Goal: Information Seeking & Learning: Learn about a topic

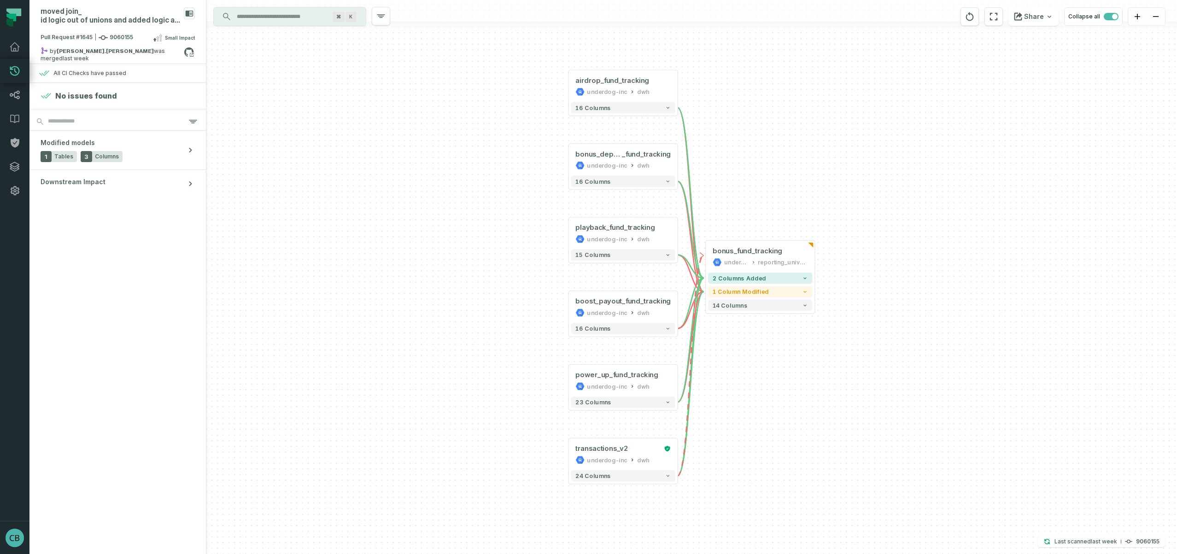
click at [268, 16] on input "Discovery Provider cmdk menu" at bounding box center [281, 16] width 100 height 15
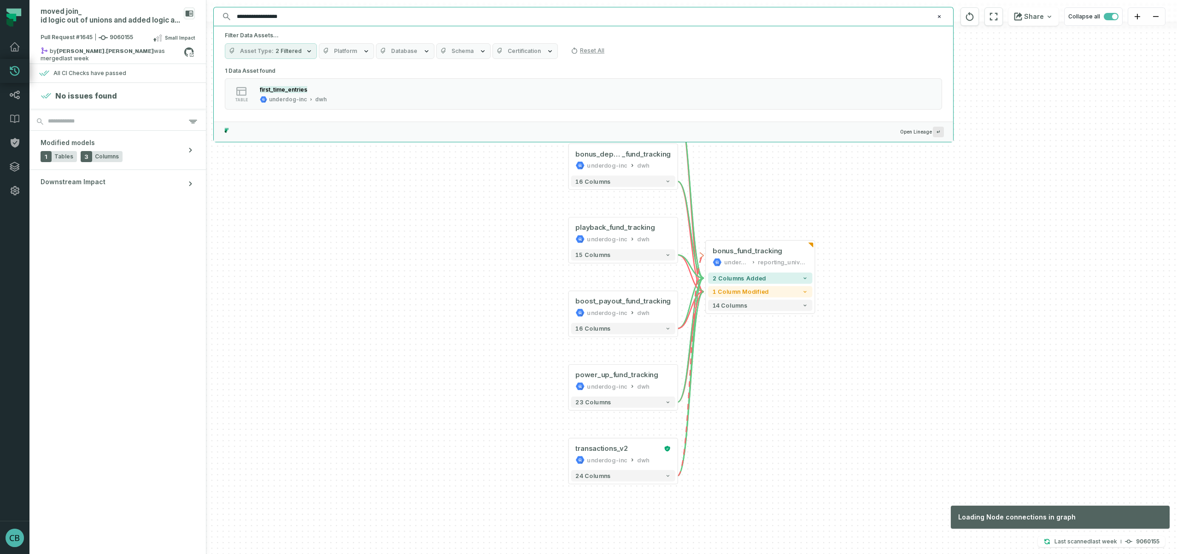
type input "**********"
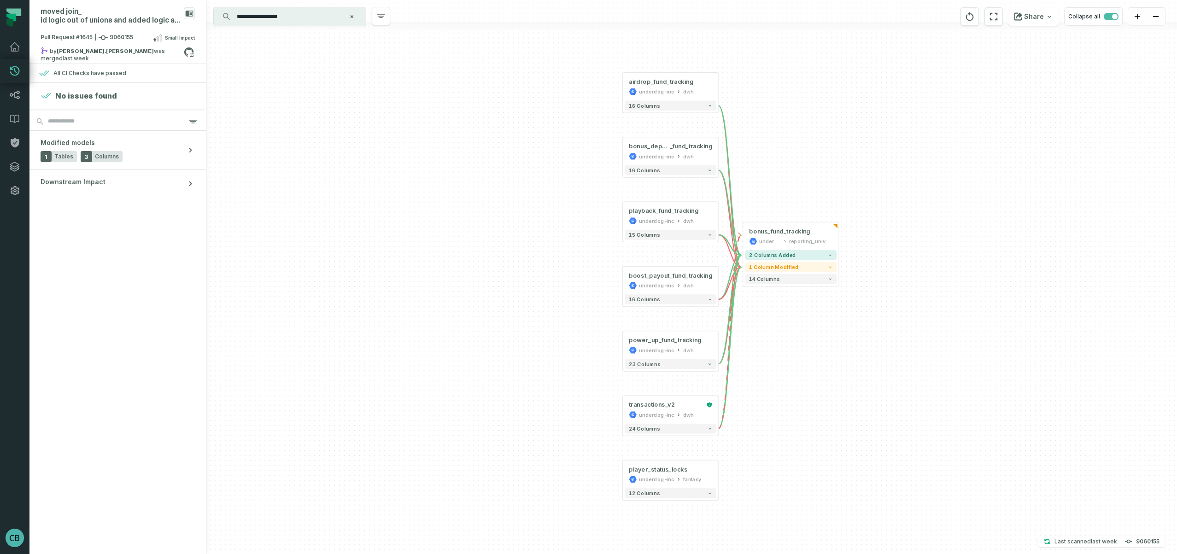
drag, startPoint x: 818, startPoint y: 231, endPoint x: 748, endPoint y: 431, distance: 212.3
click at [748, 431] on div "+ bonus_deposit _fund_tracking underdog-inc dwh + 16 columns + airdrop_fund_tra…" at bounding box center [691, 277] width 970 height 554
click at [8, 23] on icon at bounding box center [9, 23] width 7 height 8
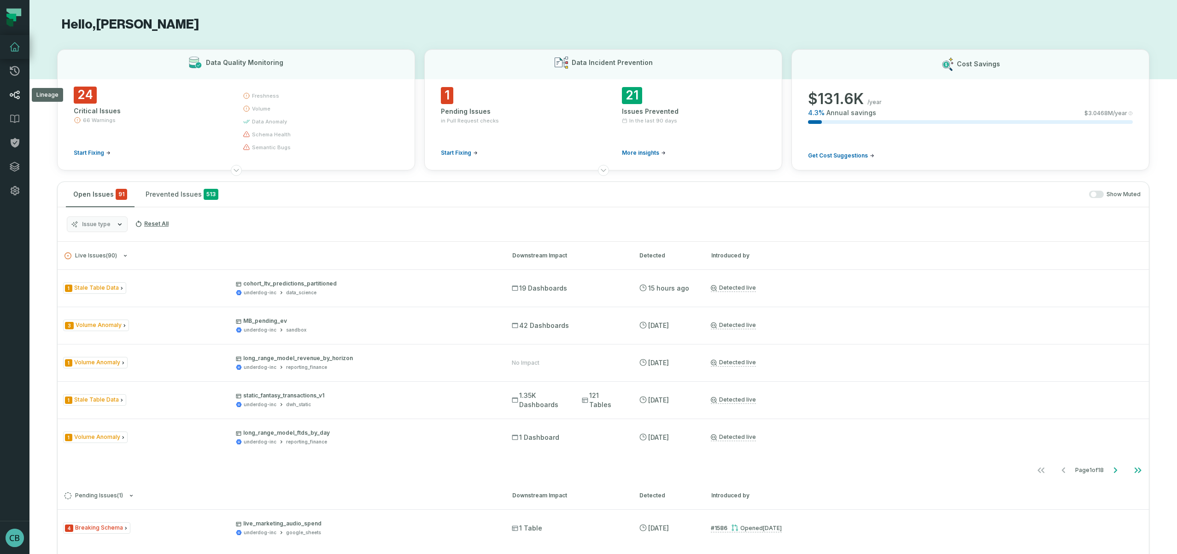
click at [13, 102] on link "Lineage" at bounding box center [14, 95] width 29 height 24
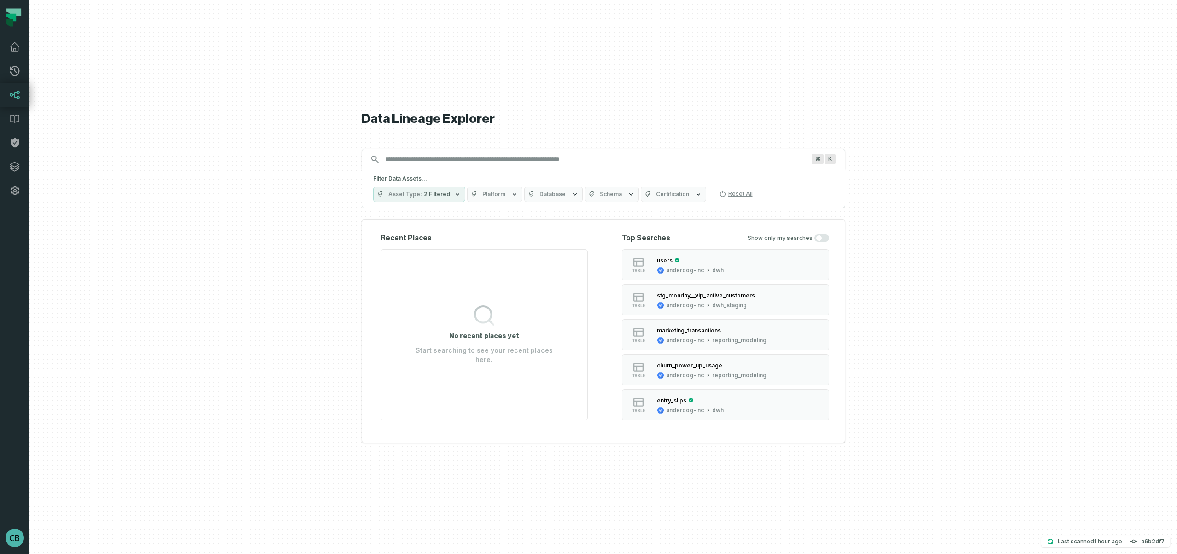
click at [426, 161] on input "Discovery Provider cmdk menu" at bounding box center [594, 159] width 431 height 15
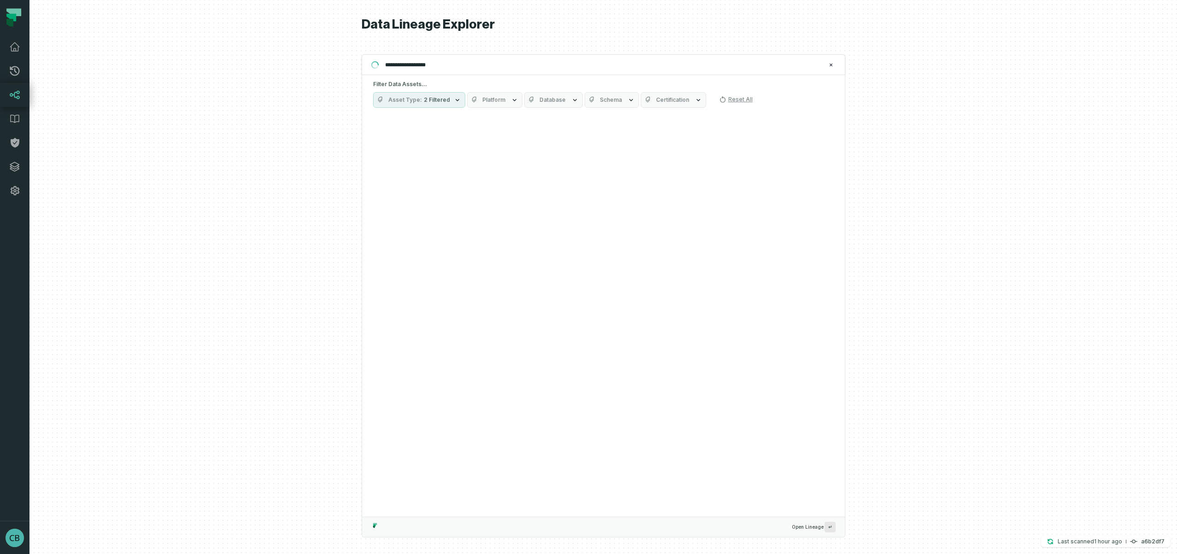
type input "**********"
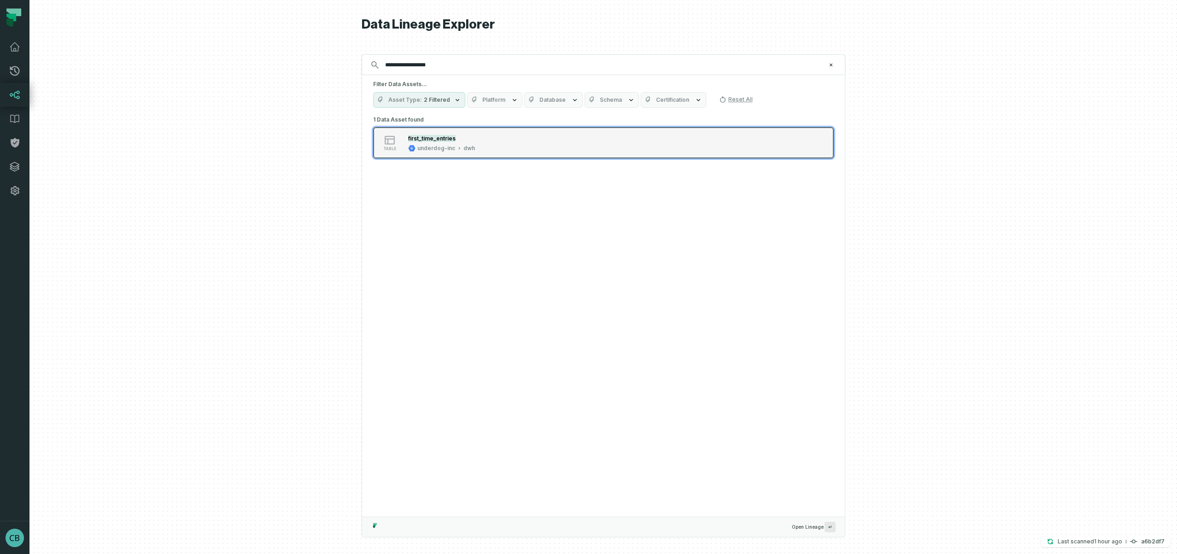
click at [424, 139] on mark "first_time_entries" at bounding box center [431, 138] width 47 height 7
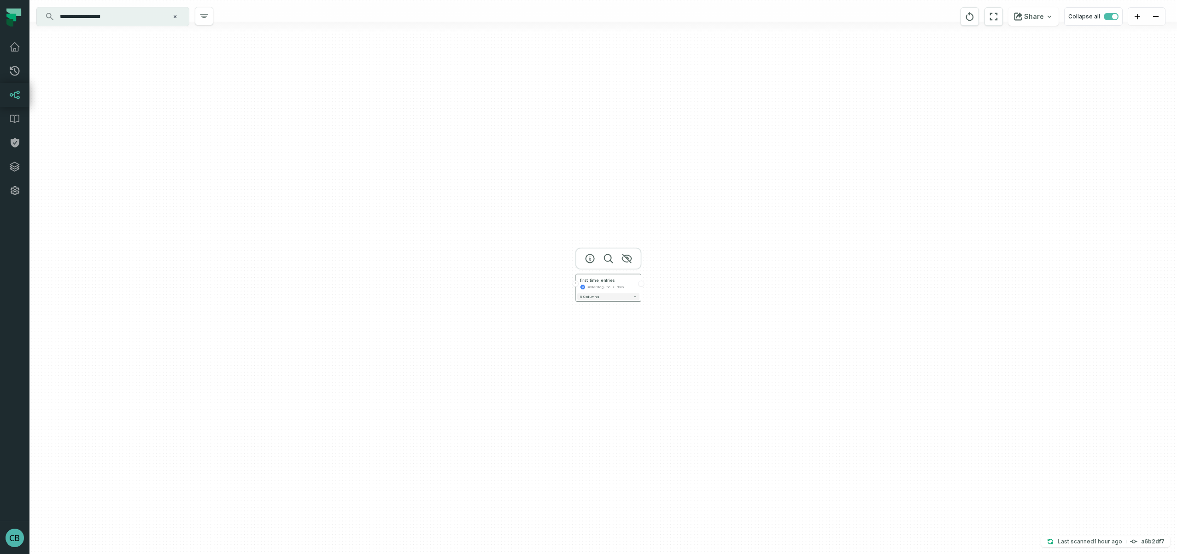
click at [641, 283] on button "+" at bounding box center [641, 283] width 6 height 6
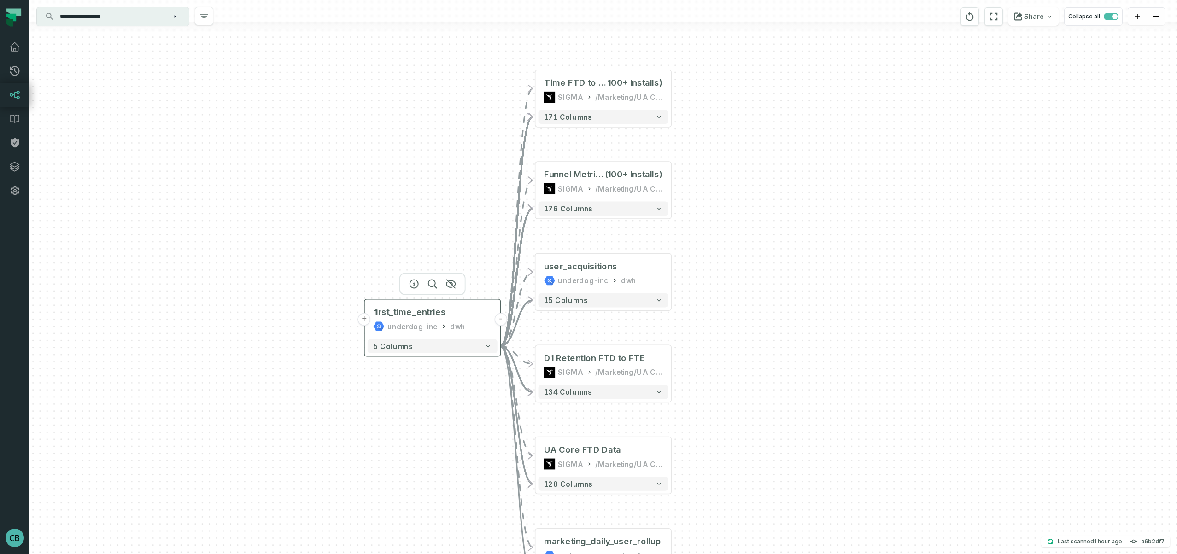
click at [363, 320] on button "+" at bounding box center [364, 319] width 13 height 13
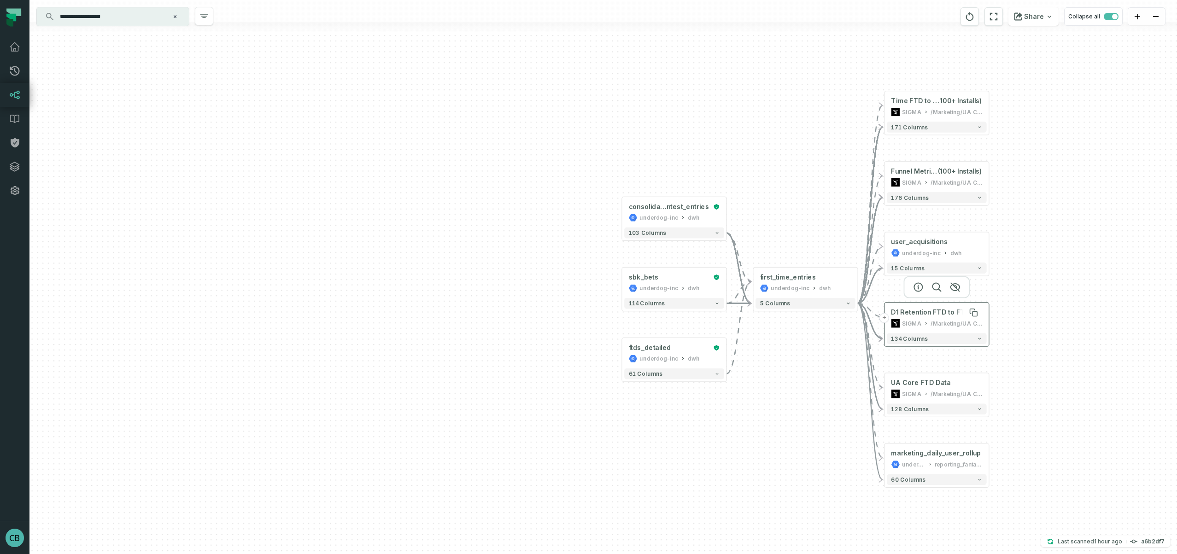
click at [948, 314] on div "D1 Retention FTD to FTE" at bounding box center [929, 312] width 77 height 9
click at [938, 289] on icon "button" at bounding box center [936, 287] width 8 height 8
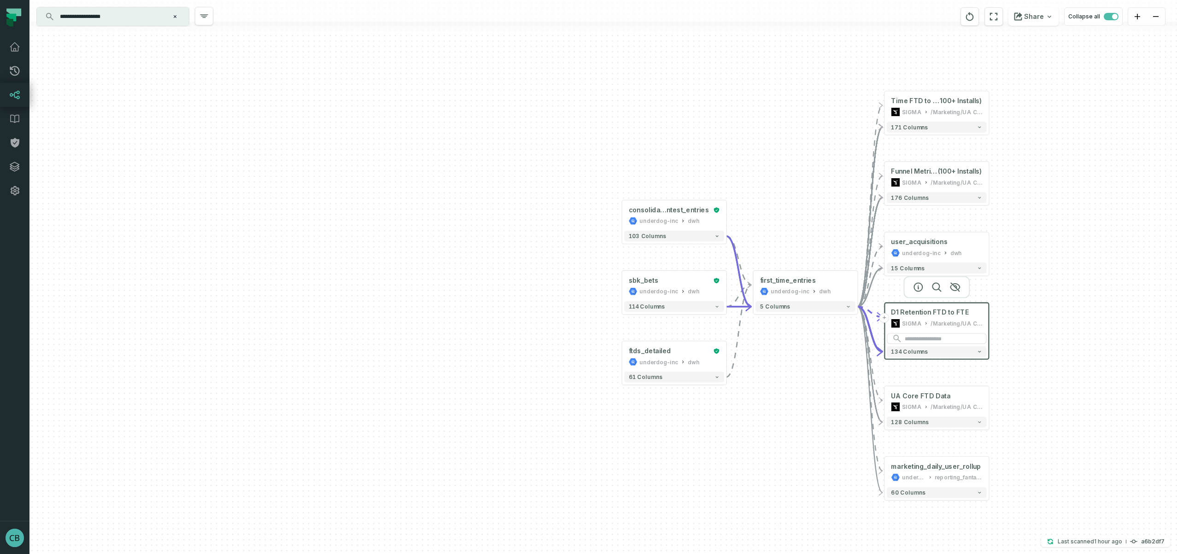
click at [946, 319] on div "/Marketing/UA Core Dashboard" at bounding box center [956, 323] width 52 height 9
click at [914, 285] on icon "button" at bounding box center [918, 287] width 8 height 8
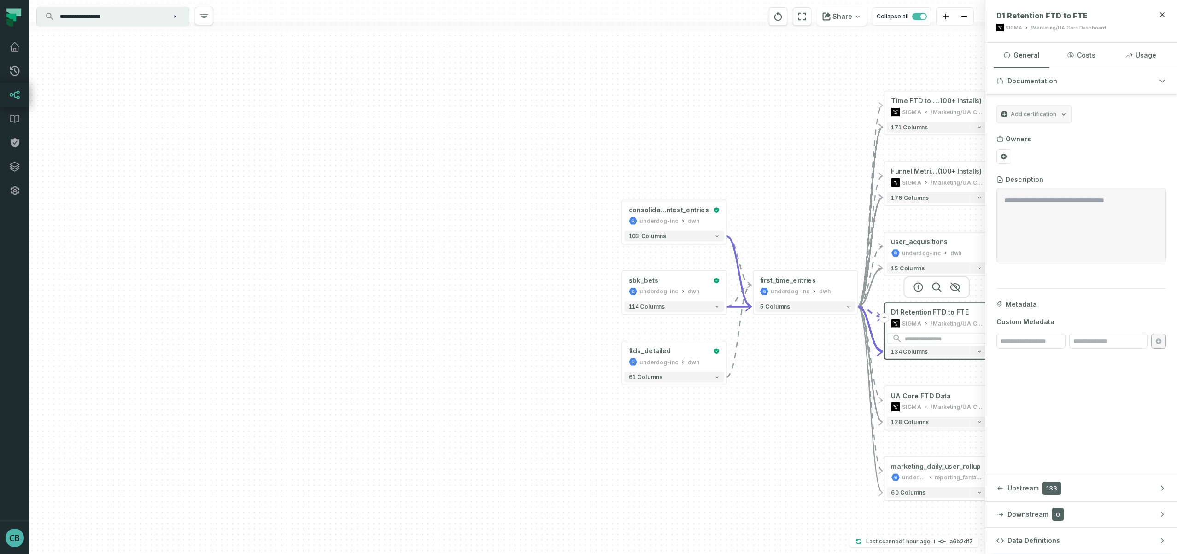
click at [12, 21] on icon at bounding box center [9, 23] width 7 height 8
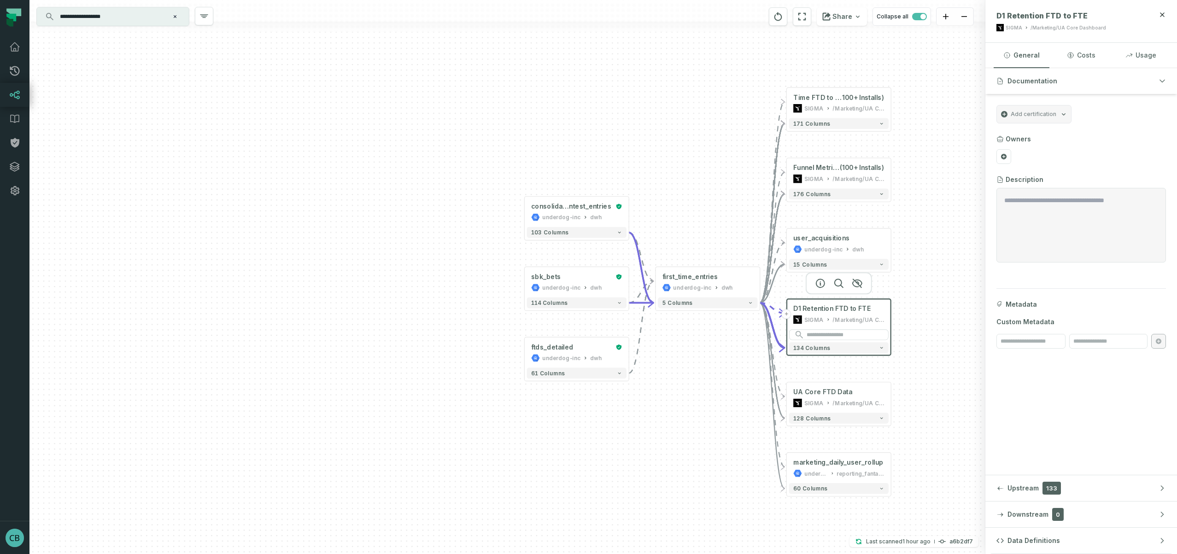
drag, startPoint x: 756, startPoint y: 230, endPoint x: 587, endPoint y: 217, distance: 169.0
click at [589, 218] on div "... consolidated_co ntest_entries underdog-inc dwh ... 103 columns ... sbk_bets…" at bounding box center [507, 277] width 956 height 554
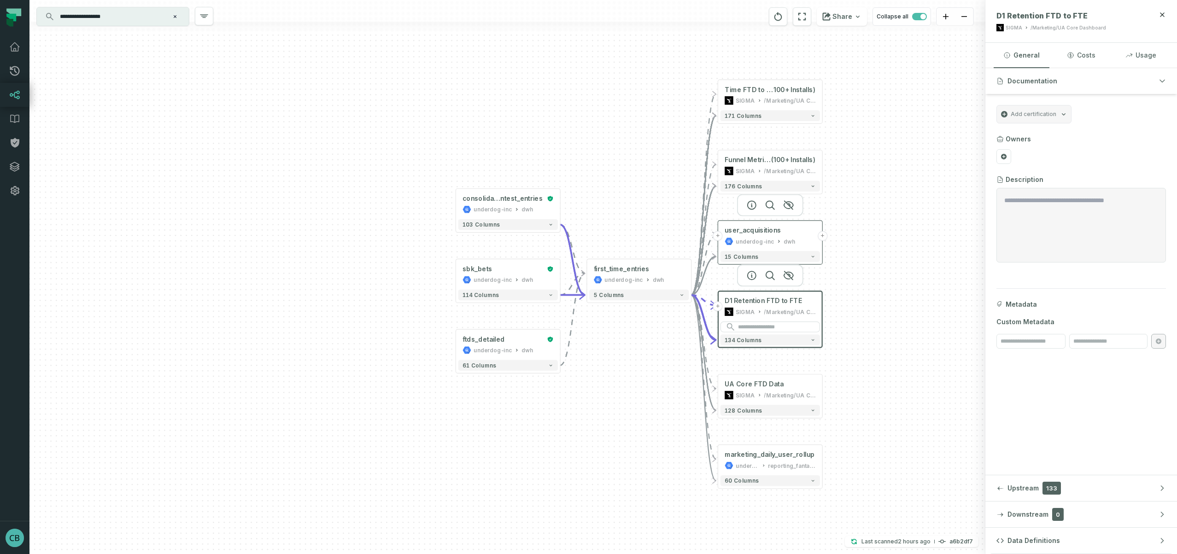
click at [822, 236] on button "+" at bounding box center [822, 236] width 10 height 10
click at [822, 237] on button "+" at bounding box center [822, 236] width 10 height 10
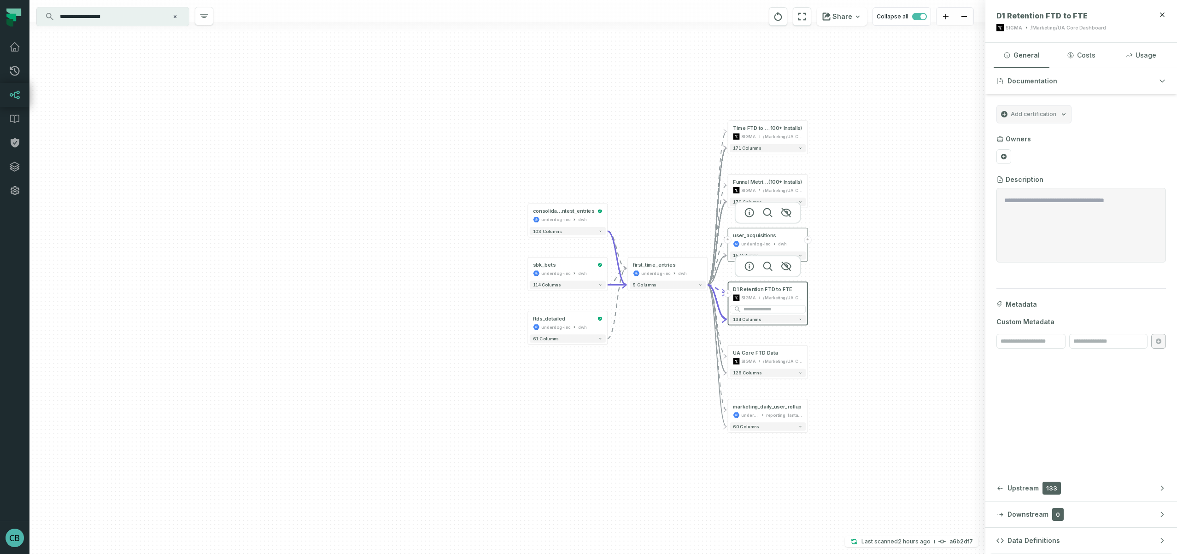
click at [807, 240] on button "+" at bounding box center [807, 239] width 7 height 7
